Goal: Navigation & Orientation: Find specific page/section

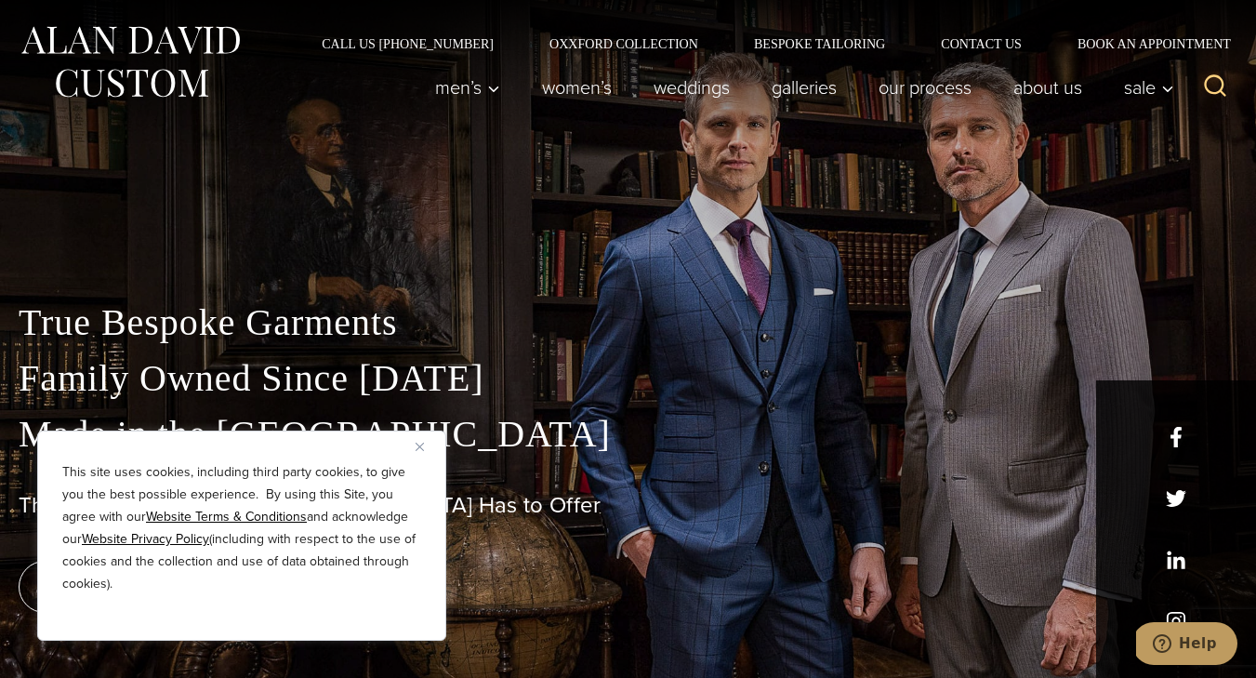
click at [844, 29] on div "Call Us (212) 227-4040 Oxxford Collection Bespoke Tailoring Contact Us Book an …" at bounding box center [628, 25] width 1256 height 50
click at [850, 44] on link "Bespoke Tailoring" at bounding box center [819, 43] width 187 height 13
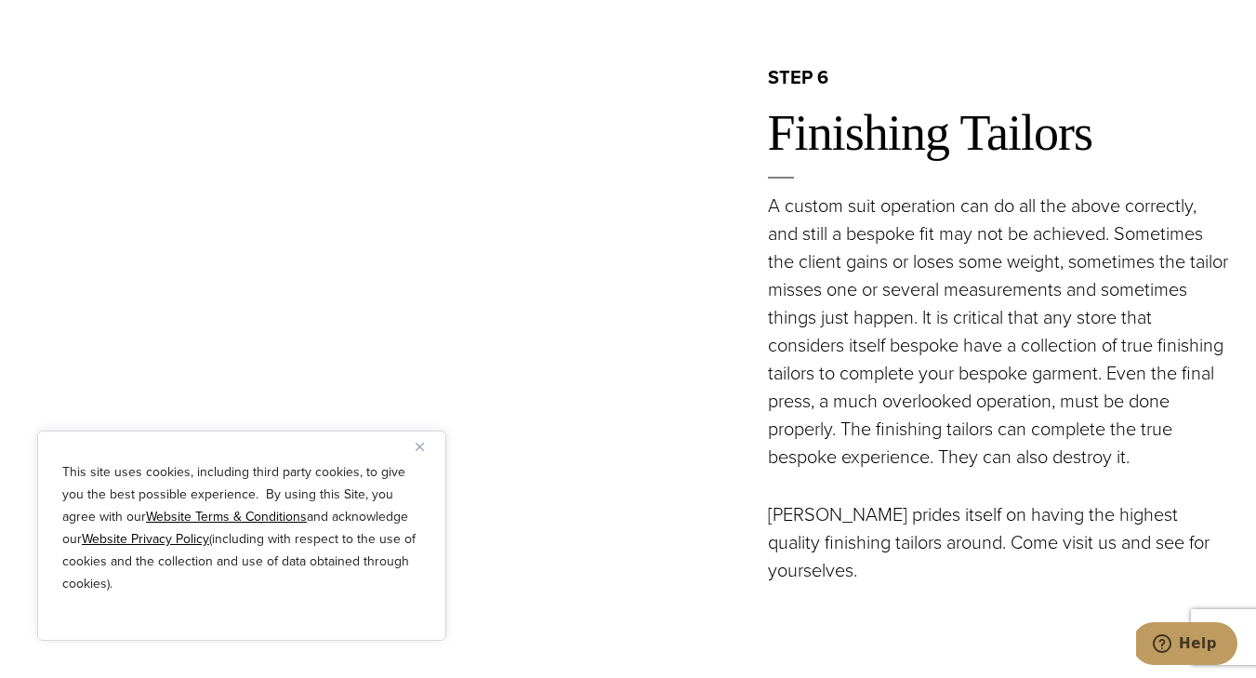
scroll to position [5719, 0]
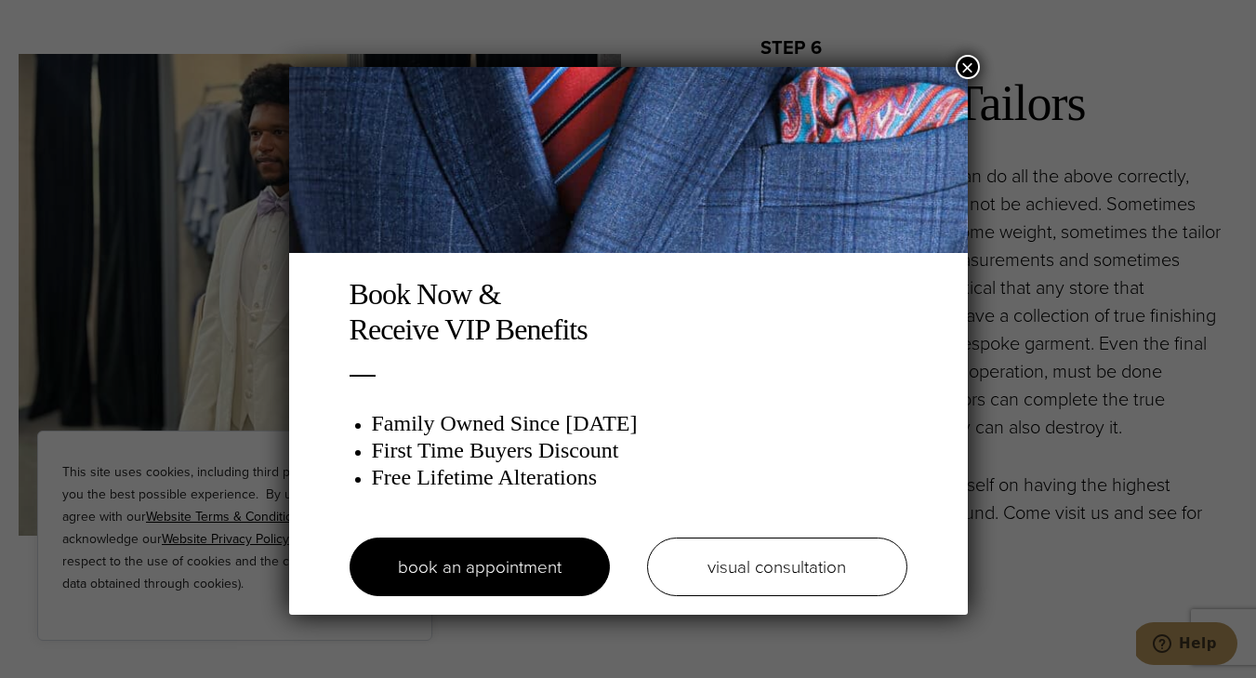
click at [973, 66] on button "×" at bounding box center [968, 67] width 24 height 24
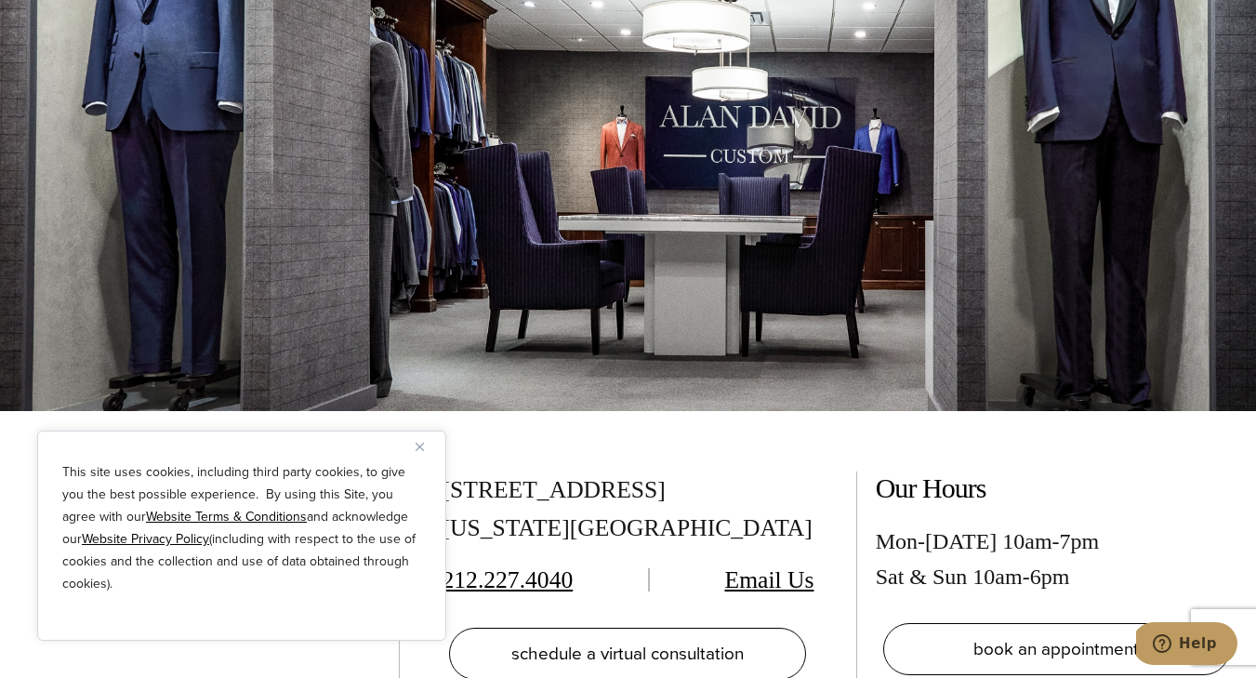
scroll to position [7118, 0]
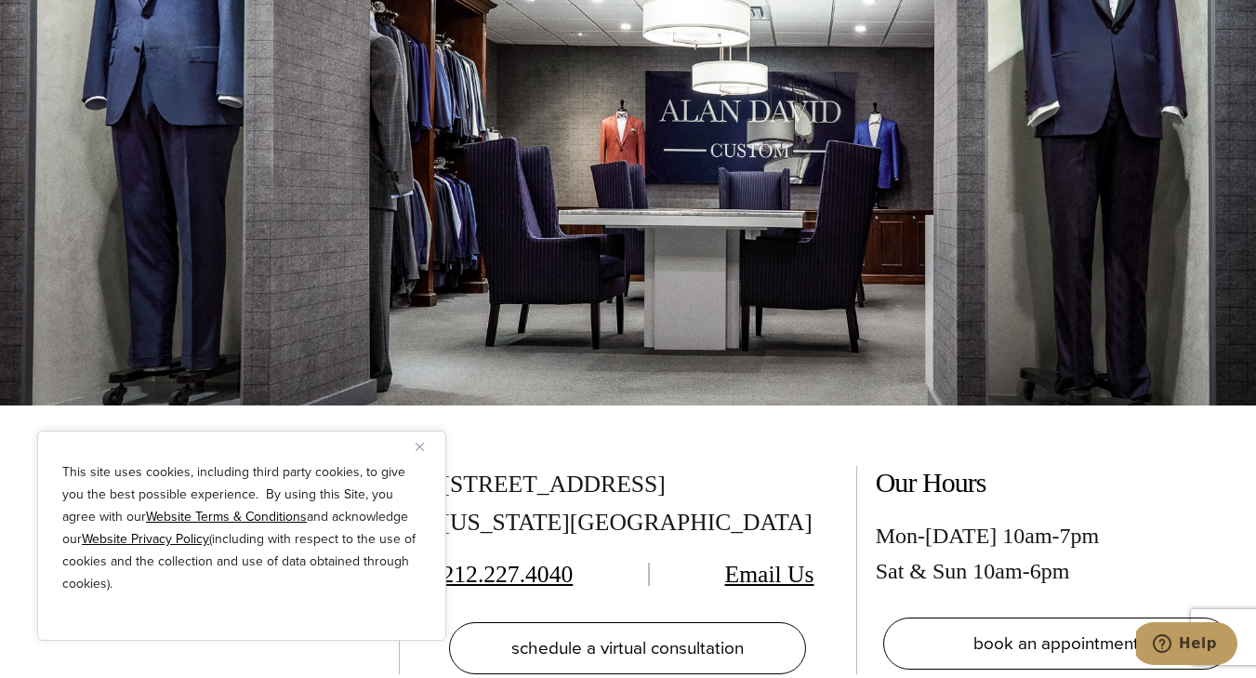
click at [418, 441] on button "Close" at bounding box center [427, 446] width 22 height 22
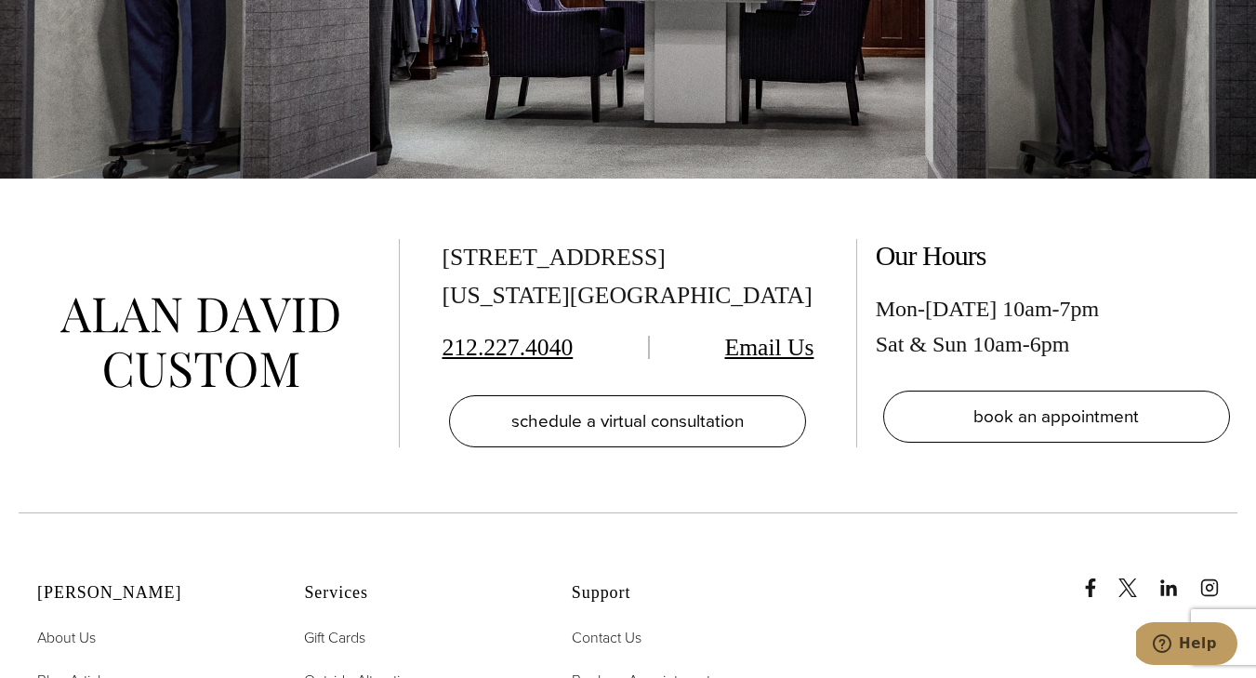
click at [306, 388] on div at bounding box center [209, 343] width 381 height 208
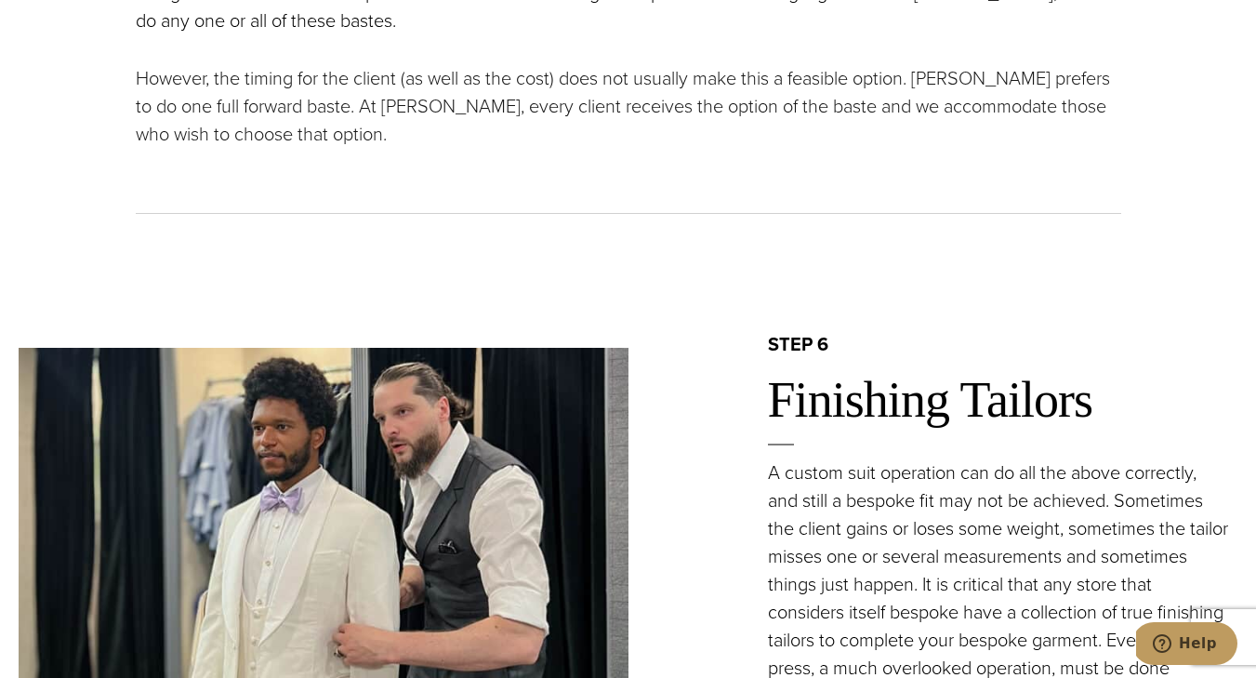
scroll to position [5935, 0]
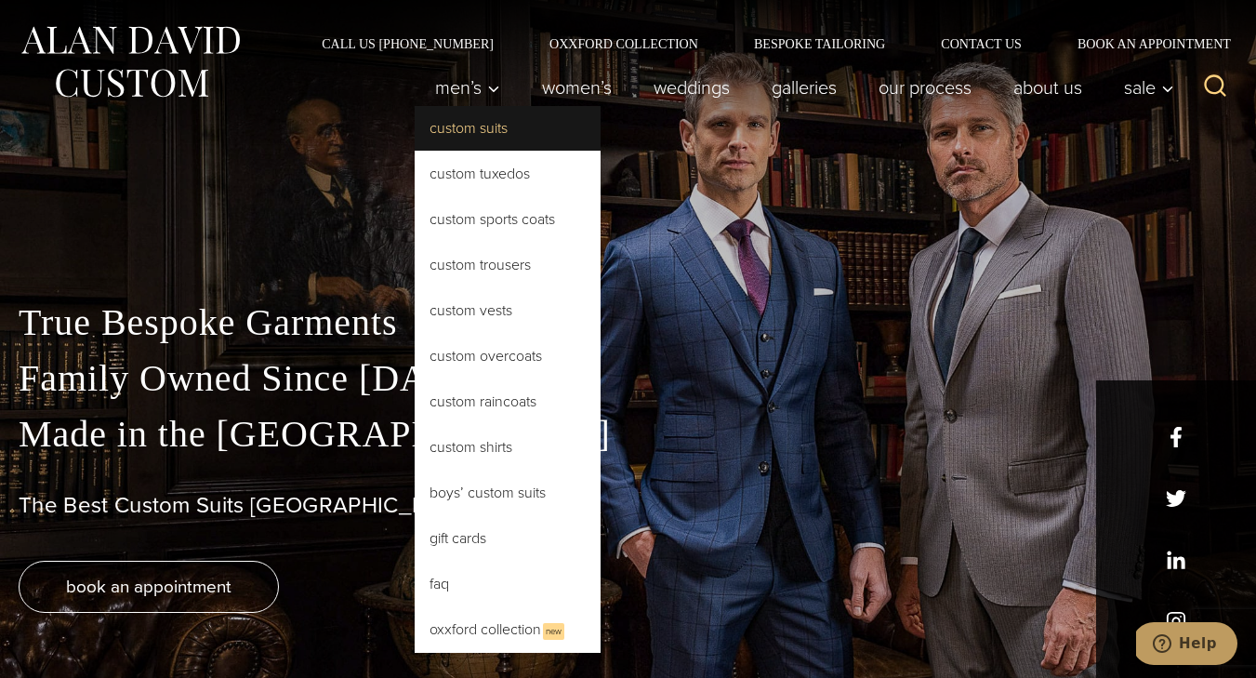
click at [486, 128] on link "Custom Suits" at bounding box center [508, 128] width 186 height 45
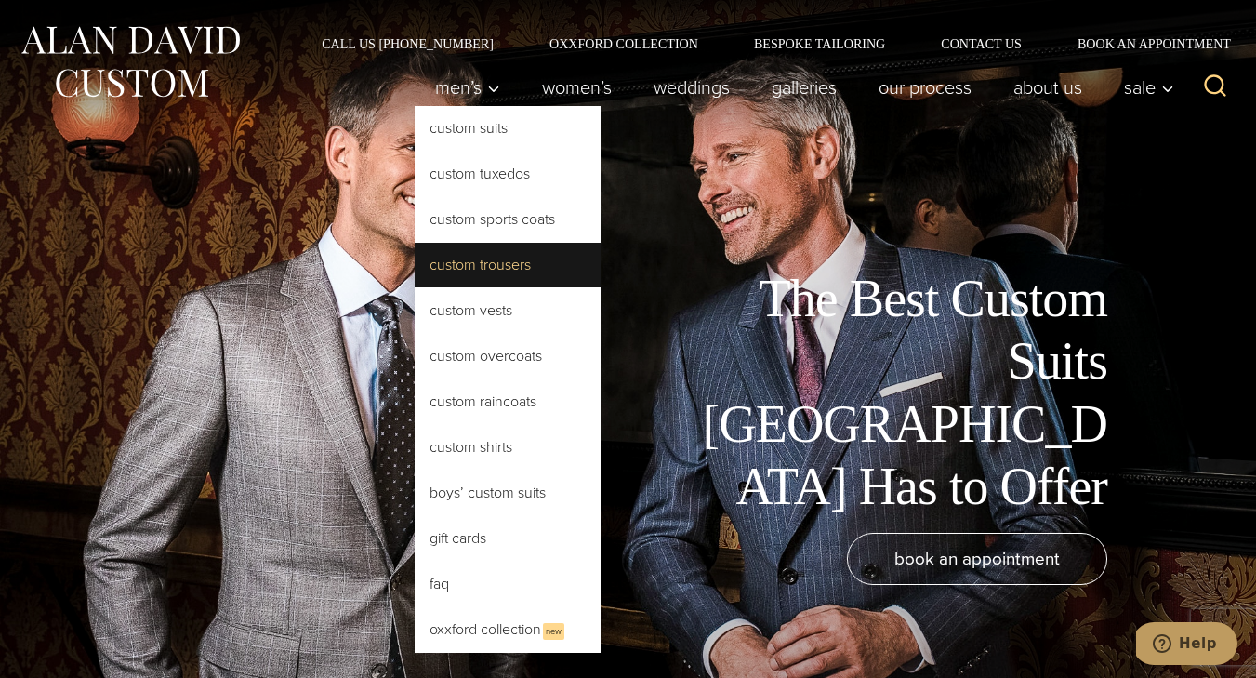
click at [491, 259] on link "Custom Trousers" at bounding box center [508, 265] width 186 height 45
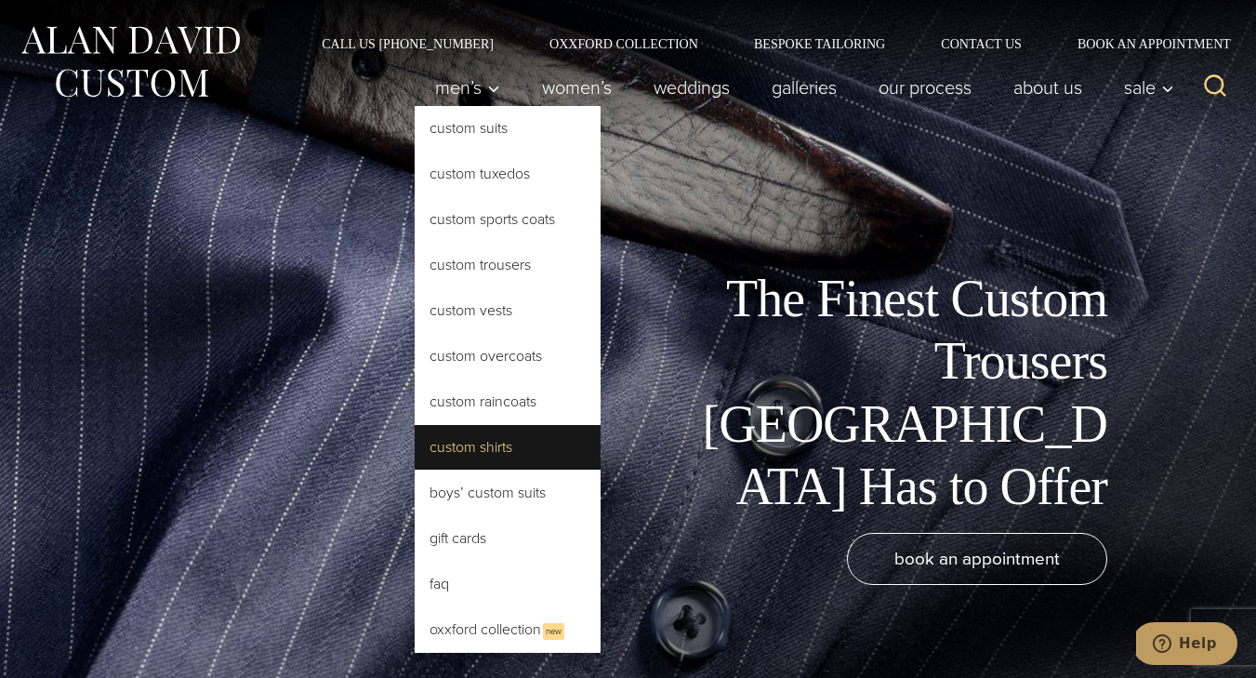
click at [483, 459] on link "Custom Shirts" at bounding box center [508, 447] width 186 height 45
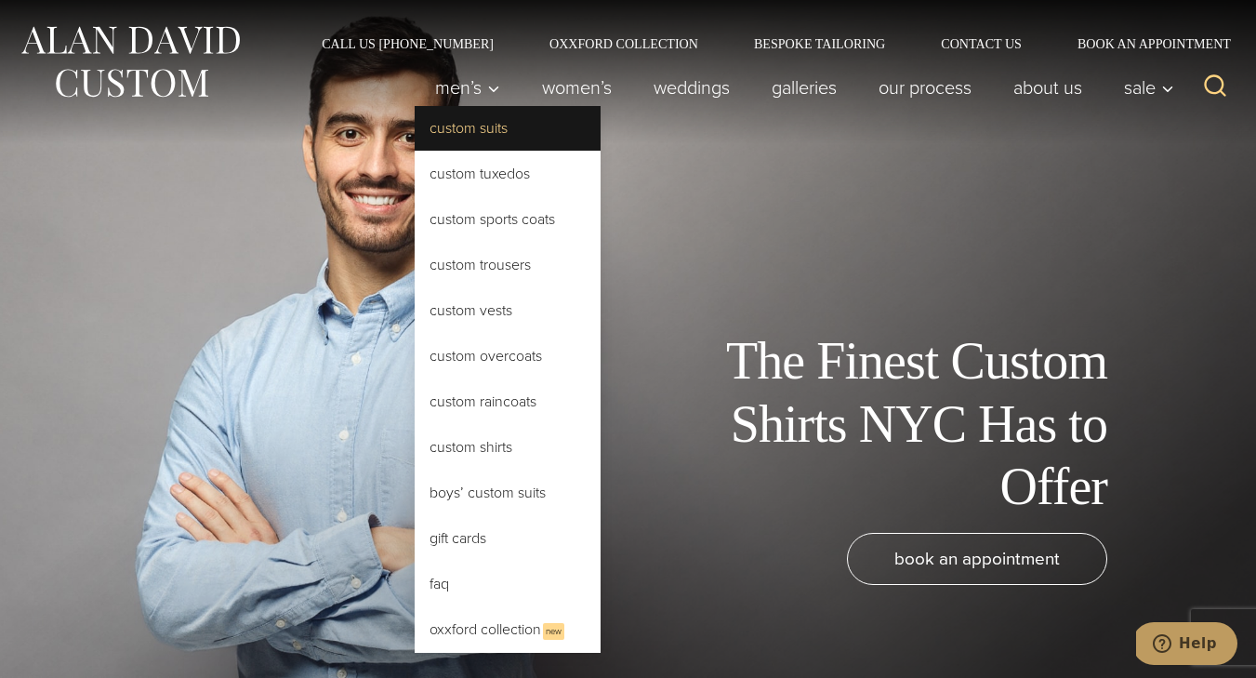
click at [462, 130] on link "Custom Suits" at bounding box center [508, 128] width 186 height 45
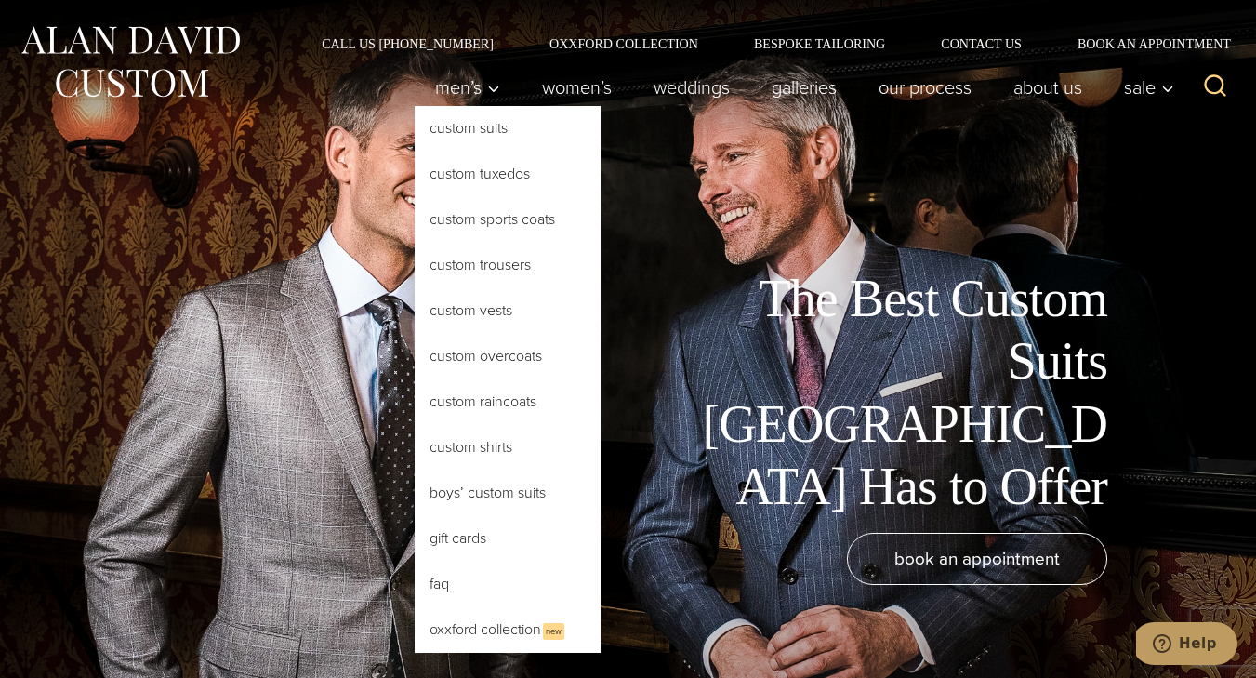
click at [477, 135] on link "Custom Suits" at bounding box center [508, 128] width 186 height 45
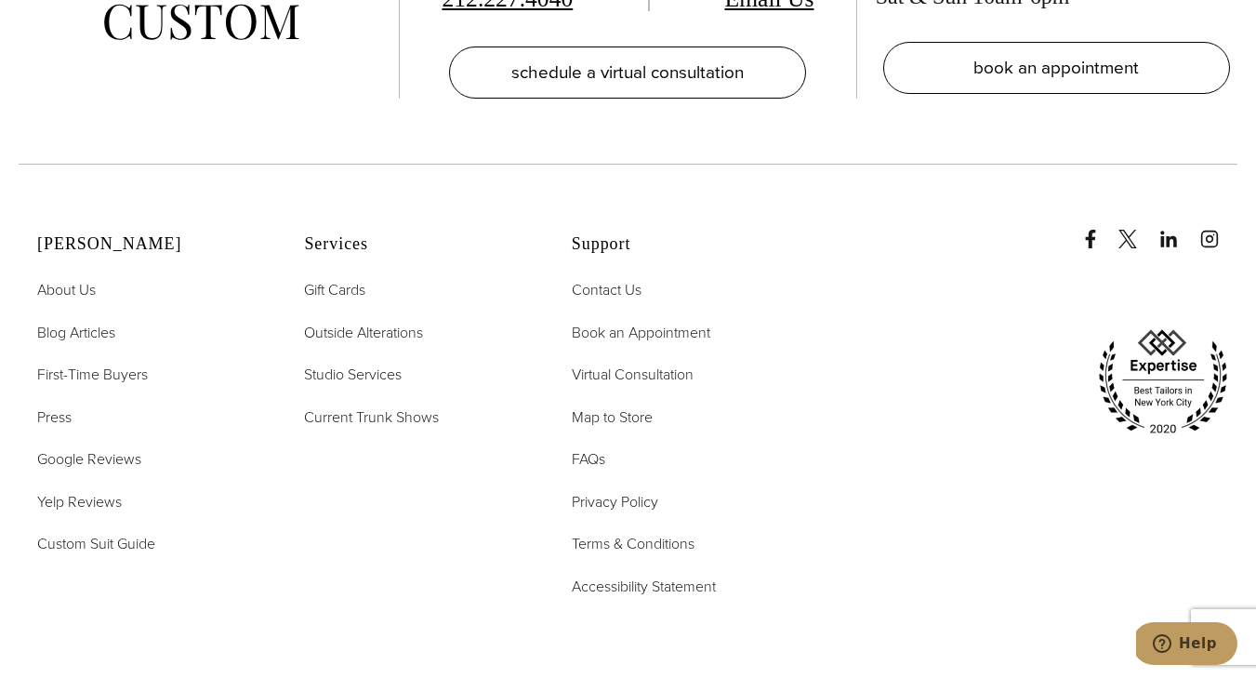
scroll to position [10469, 0]
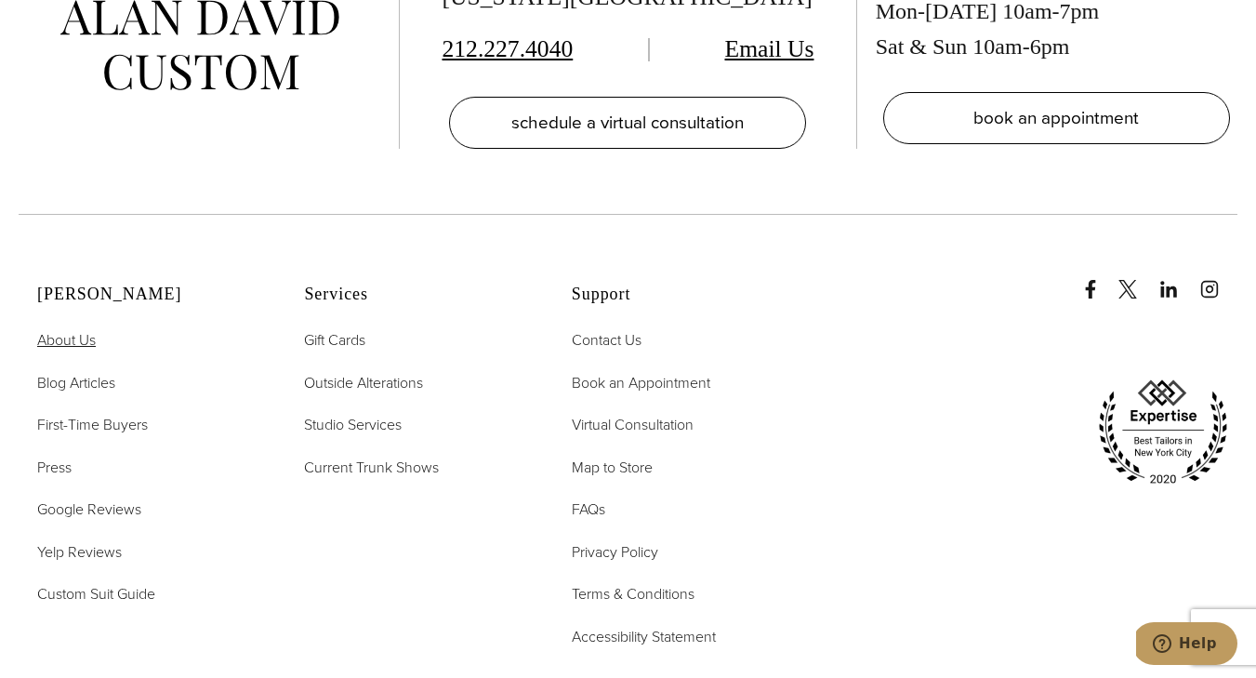
click at [51, 329] on span "About Us" at bounding box center [66, 339] width 59 height 21
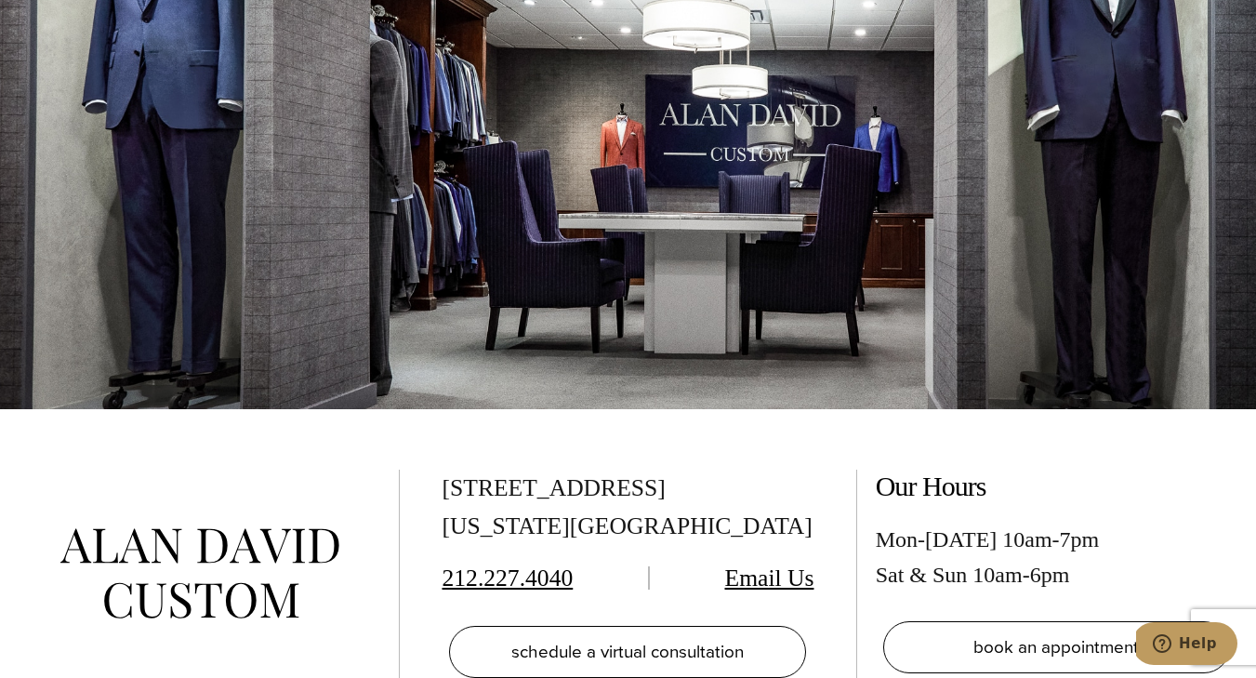
scroll to position [7295, 0]
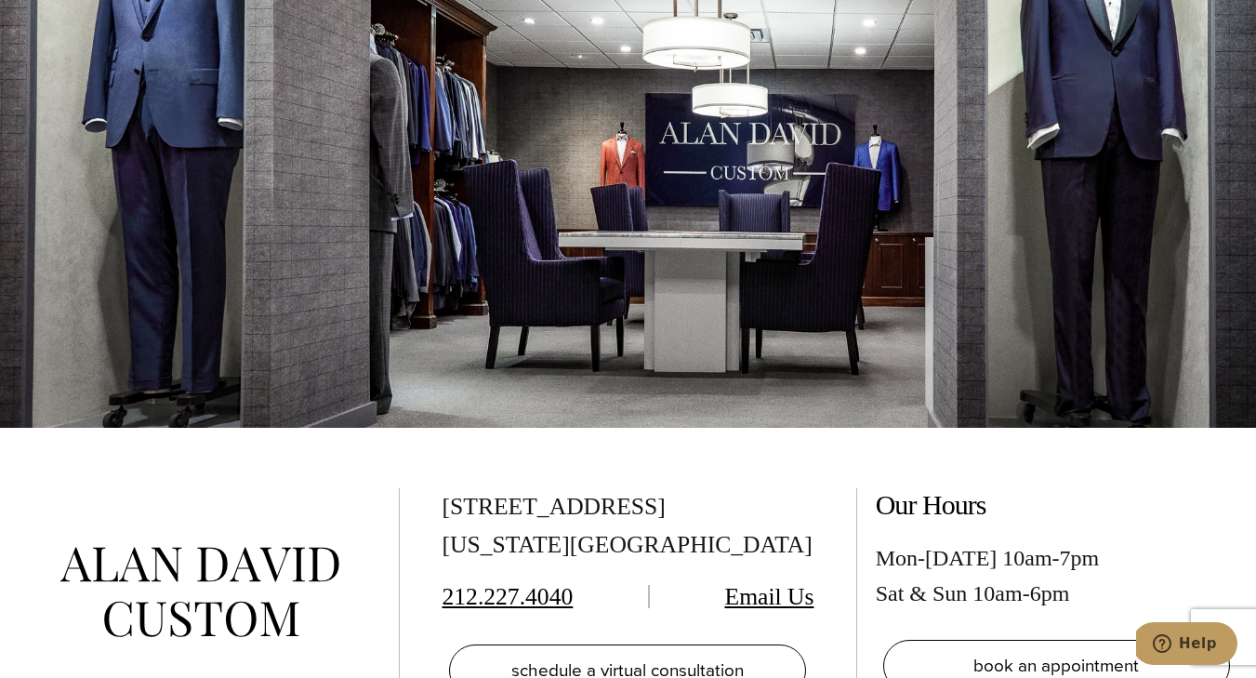
drag, startPoint x: 428, startPoint y: 450, endPoint x: 713, endPoint y: 447, distance: 285.5
click at [713, 447] on div "[STREET_ADDRESS][US_STATE] 212.227.4040 Email Us schedule a virtual consultatio…" at bounding box center [628, 595] width 1256 height 334
click at [735, 488] on div "[STREET_ADDRESS][US_STATE]" at bounding box center [628, 526] width 372 height 76
